Goal: Transaction & Acquisition: Purchase product/service

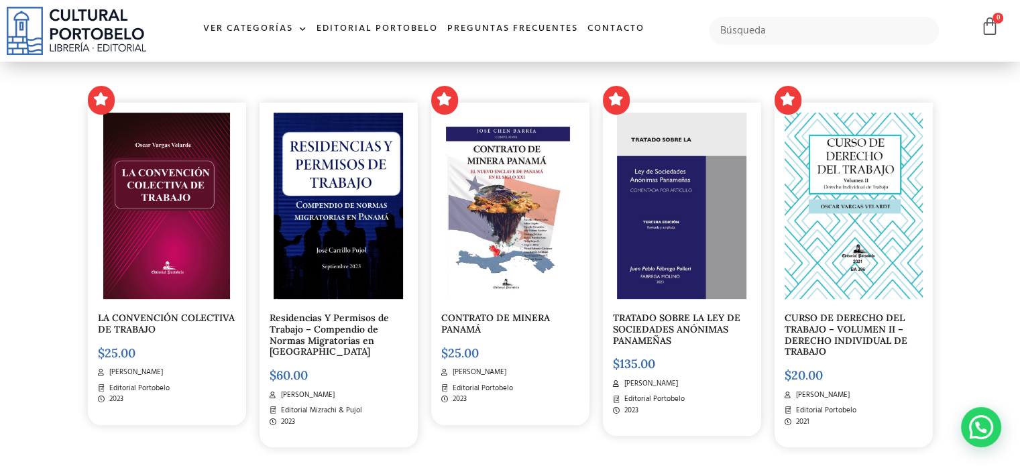
scroll to position [137, 0]
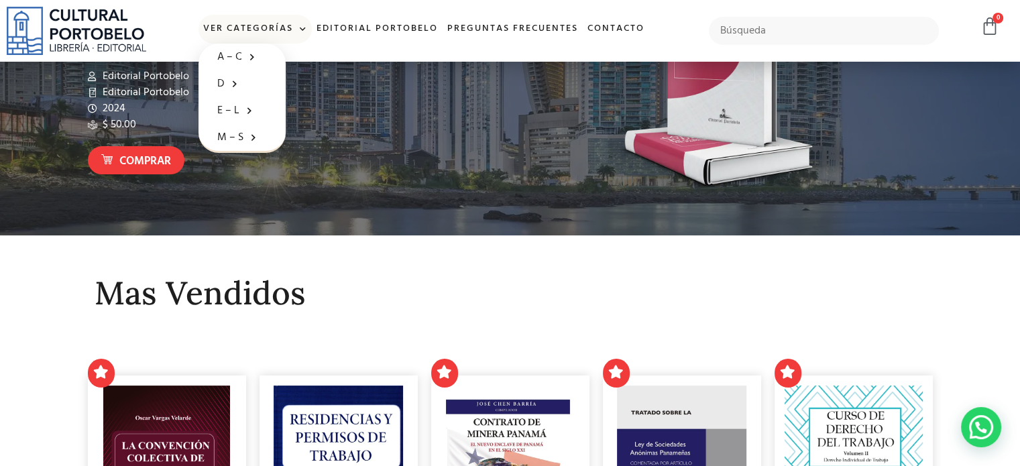
click at [295, 32] on span at bounding box center [300, 29] width 14 height 20
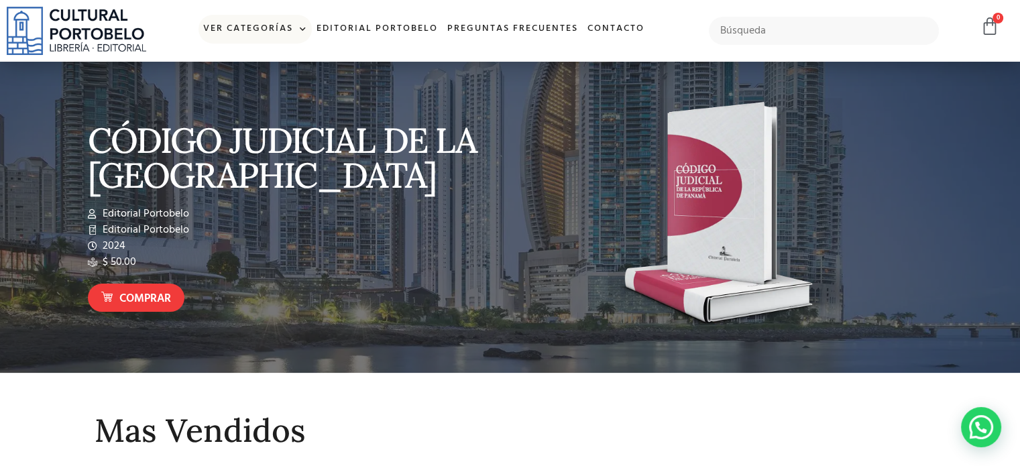
click at [295, 32] on span at bounding box center [300, 29] width 14 height 20
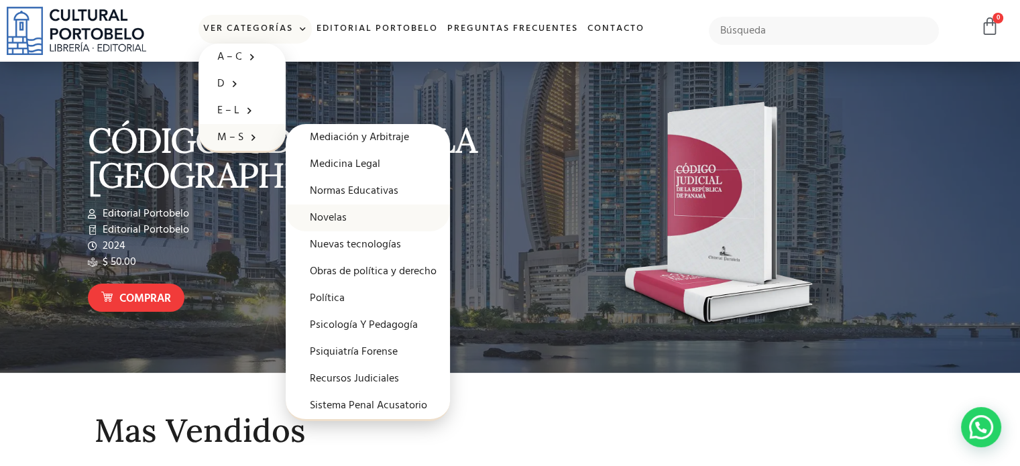
click at [323, 219] on link "Novelas" at bounding box center [368, 218] width 164 height 27
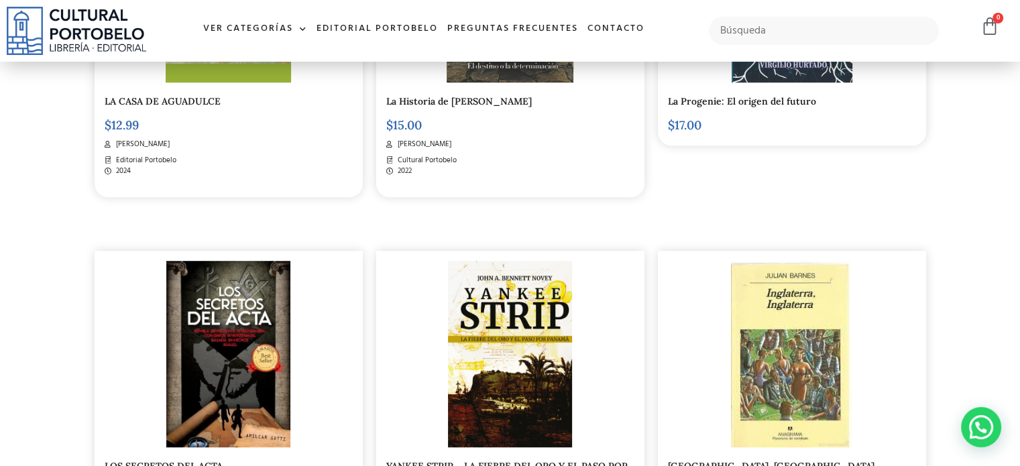
scroll to position [992, 0]
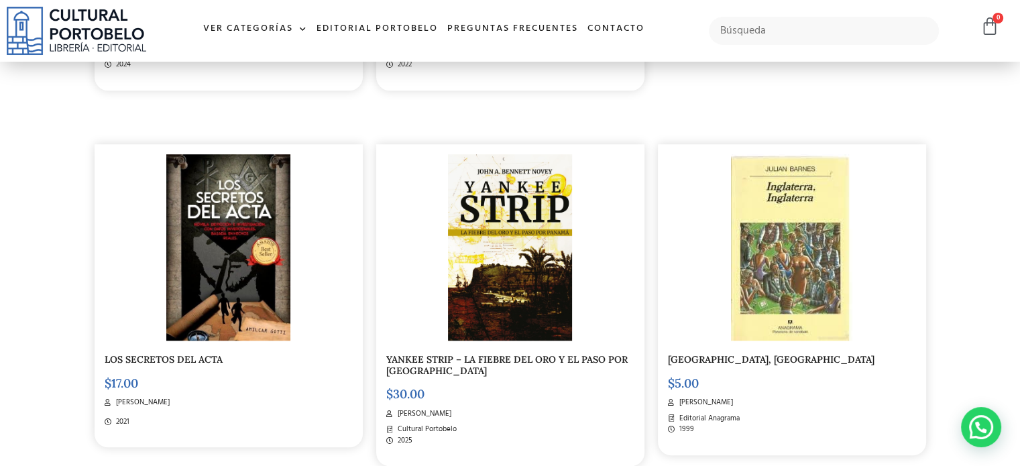
click at [136, 353] on link "LOS SECRETOS DEL ACTA" at bounding box center [164, 359] width 118 height 12
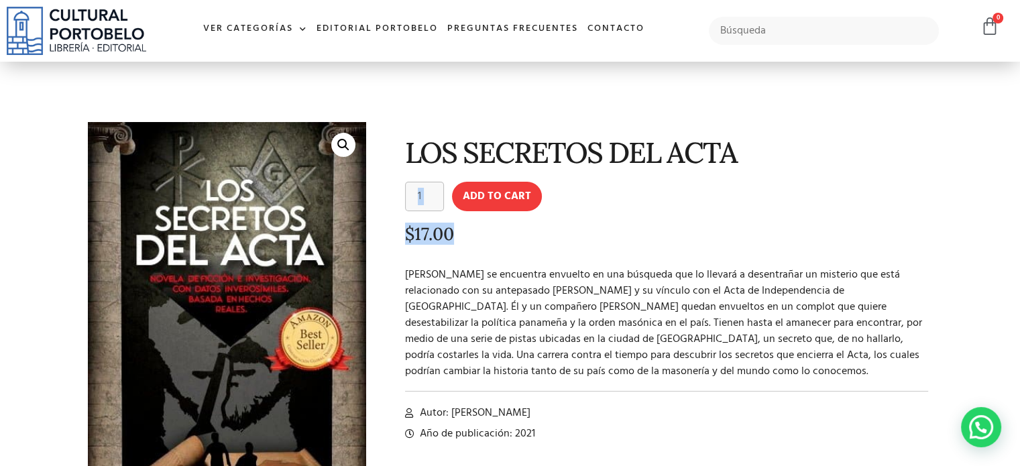
drag, startPoint x: 963, startPoint y: 165, endPoint x: 1000, endPoint y: 247, distance: 90.4
click at [1000, 247] on section "🔍 LOS SECRETOS DEL ACTA LOS SECRETOS DEL ACTA quantity 1 Add to cart $ 17.00 An…" at bounding box center [510, 331] width 1020 height 538
